Goal: Transaction & Acquisition: Purchase product/service

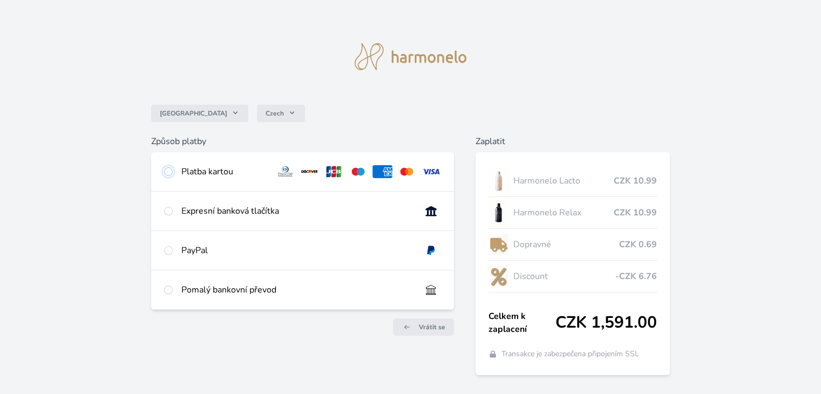
click at [169, 173] on input "radio" at bounding box center [168, 171] width 9 height 9
radio input "true"
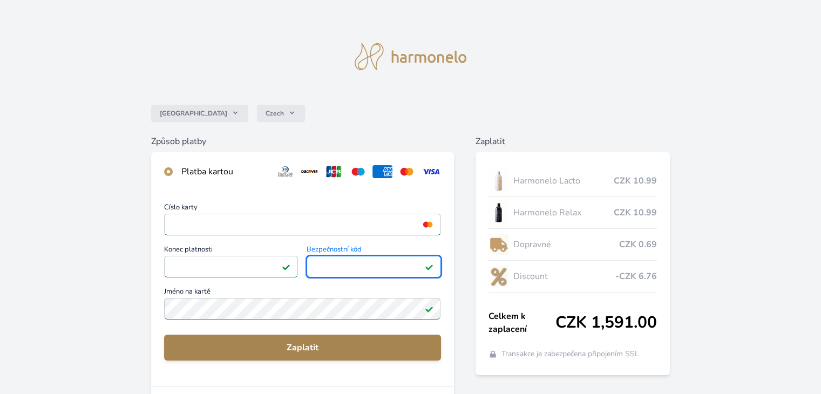
click at [293, 351] on span "Zaplatit" at bounding box center [302, 347] width 259 height 13
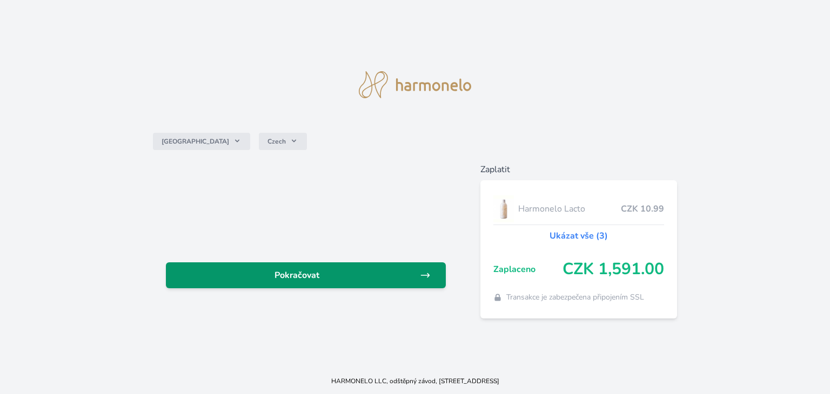
click at [405, 278] on span "Pokračovat" at bounding box center [296, 275] width 245 height 13
